Goal: Transaction & Acquisition: Purchase product/service

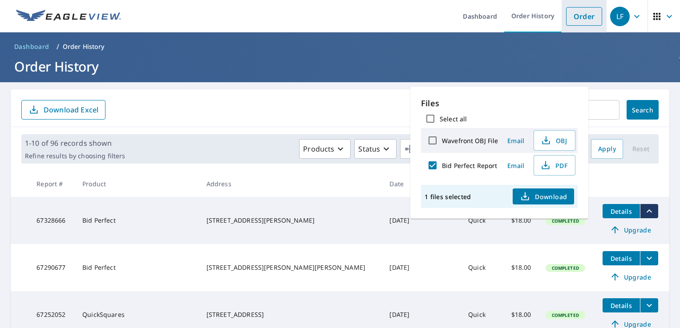
click at [576, 16] on link "Order" at bounding box center [584, 16] width 36 height 19
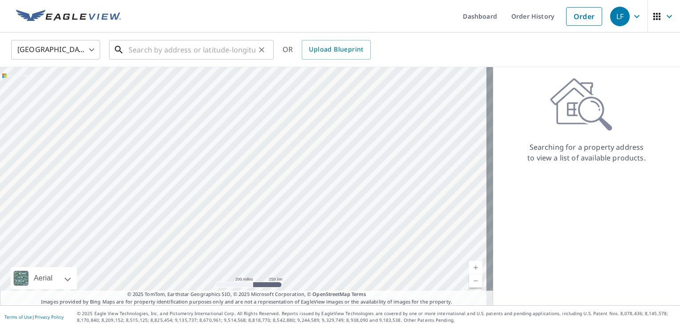
click at [135, 53] on input "text" at bounding box center [192, 49] width 127 height 25
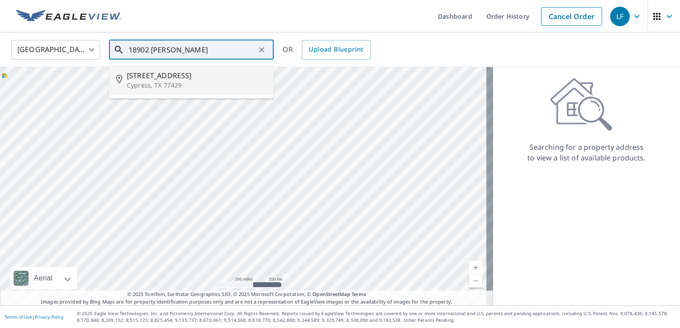
click at [165, 79] on span "[STREET_ADDRESS]" at bounding box center [197, 75] width 140 height 11
type input "[STREET_ADDRESS]"
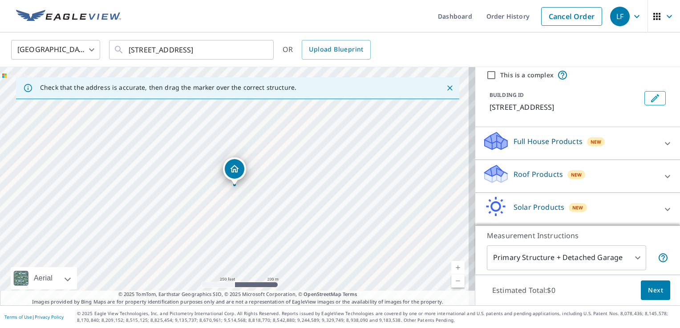
scroll to position [65, 0]
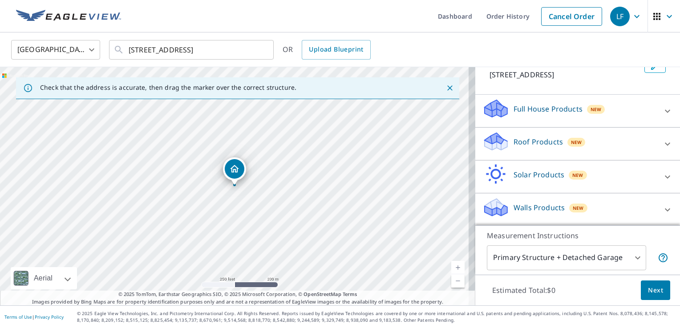
click at [662, 145] on icon at bounding box center [667, 144] width 11 height 11
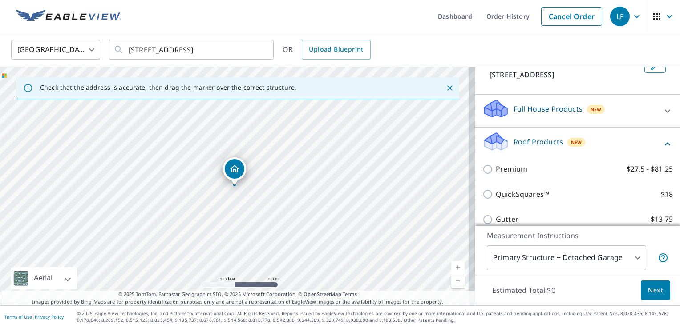
scroll to position [165, 0]
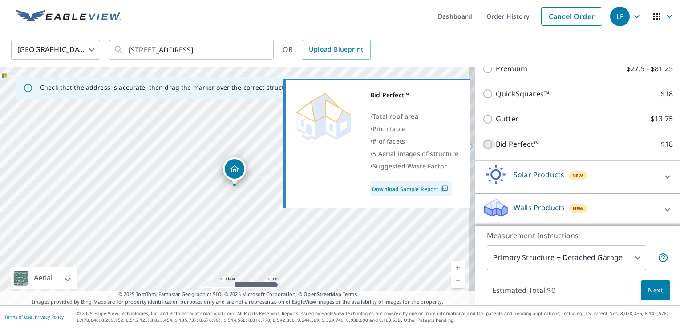
click at [482, 145] on input "Bid Perfect™ $18" at bounding box center [488, 144] width 13 height 11
checkbox input "true"
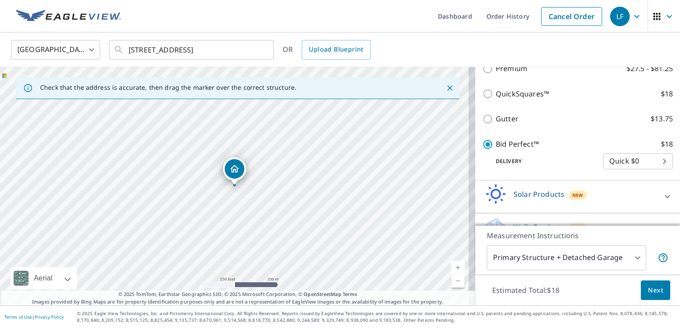
click at [648, 292] on span "Next" at bounding box center [655, 290] width 15 height 11
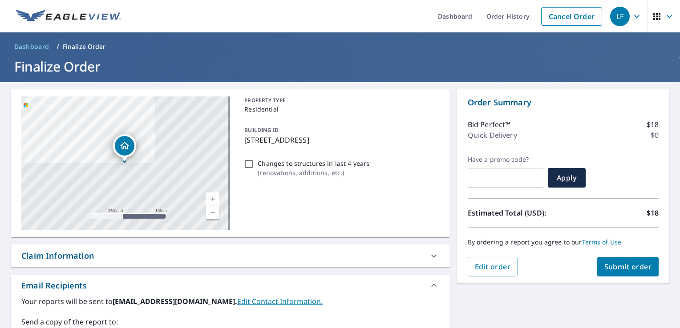
click at [609, 264] on span "Submit order" at bounding box center [628, 267] width 48 height 10
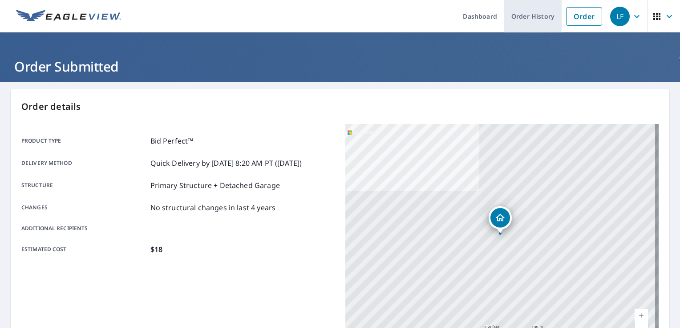
click at [531, 24] on link "Order History" at bounding box center [532, 16] width 57 height 32
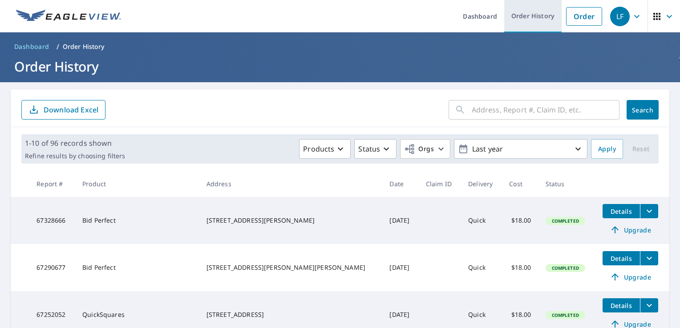
click at [534, 19] on link "Order History" at bounding box center [532, 16] width 57 height 32
click at [525, 21] on link "Order History" at bounding box center [532, 16] width 57 height 32
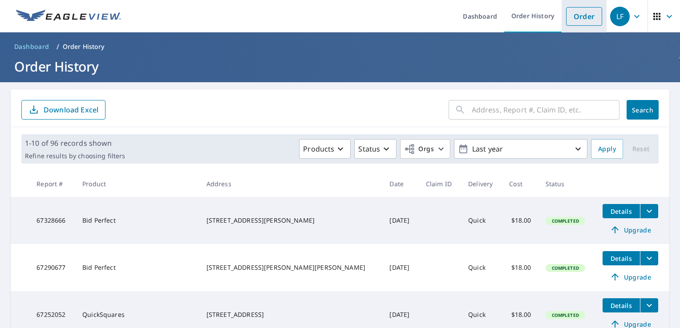
click at [581, 15] on link "Order" at bounding box center [584, 16] width 36 height 19
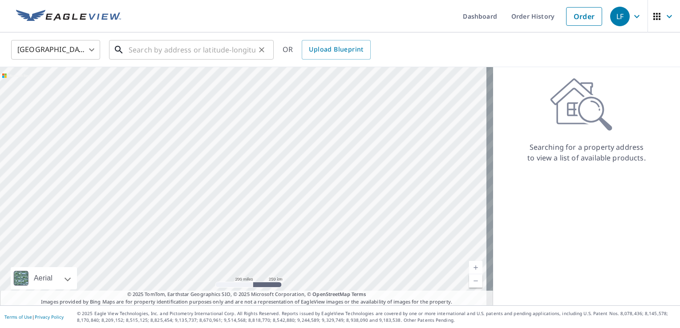
click at [164, 51] on input "text" at bounding box center [192, 49] width 127 height 25
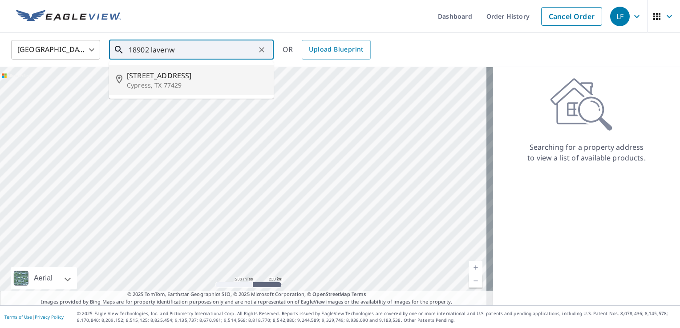
click at [143, 73] on span "[STREET_ADDRESS]" at bounding box center [197, 75] width 140 height 11
type input "[STREET_ADDRESS]"
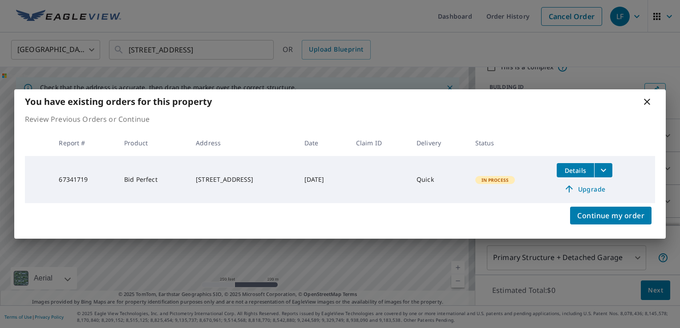
scroll to position [52, 0]
click at [607, 169] on icon "filesDropdownBtn-67341719" at bounding box center [603, 170] width 11 height 11
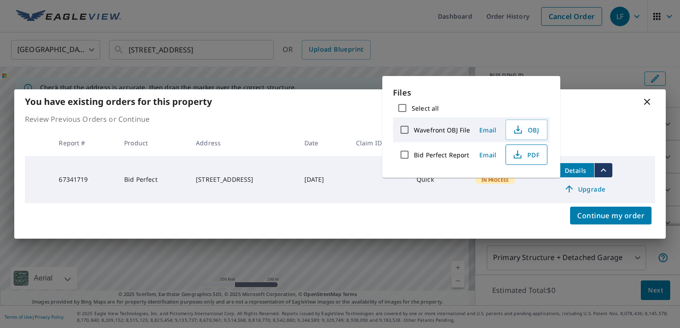
click at [533, 156] on span "PDF" at bounding box center [525, 155] width 28 height 11
click at [649, 100] on icon at bounding box center [647, 102] width 6 height 6
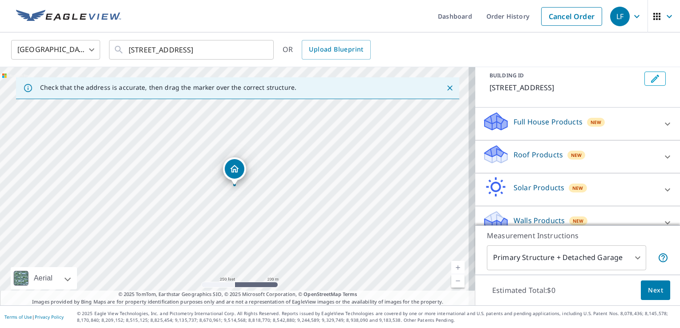
click at [269, 1] on ul "Dashboard Order History Cancel Order" at bounding box center [366, 16] width 480 height 32
